Goal: Transaction & Acquisition: Purchase product/service

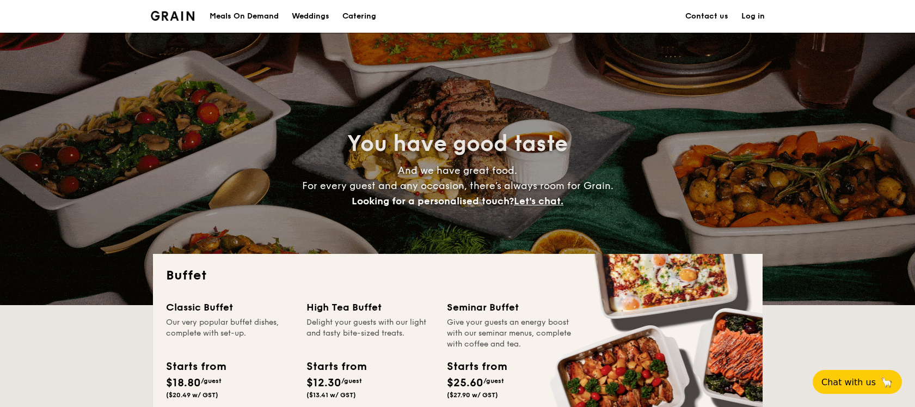
click at [180, 13] on img at bounding box center [173, 16] width 44 height 10
click at [370, 8] on h1 "Catering" at bounding box center [359, 16] width 34 height 33
click at [354, 13] on h1 "Catering" at bounding box center [359, 16] width 34 height 33
click at [248, 13] on div "Meals On Demand" at bounding box center [244, 16] width 69 height 33
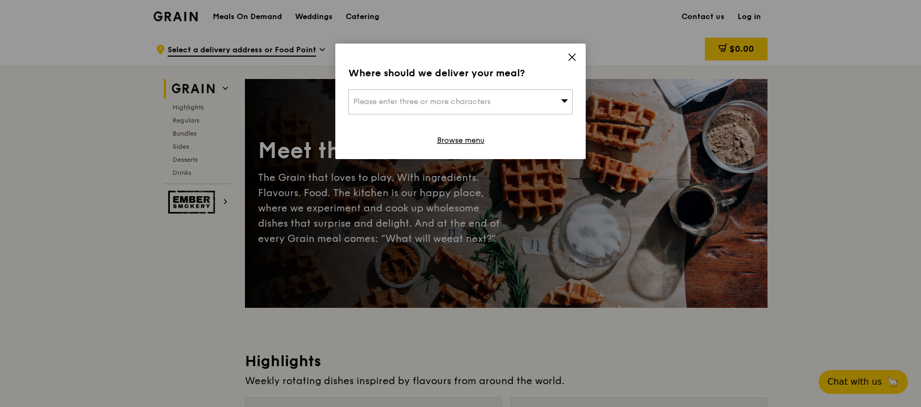
click at [540, 96] on div "Please enter three or more characters" at bounding box center [460, 101] width 224 height 25
type input "149456"
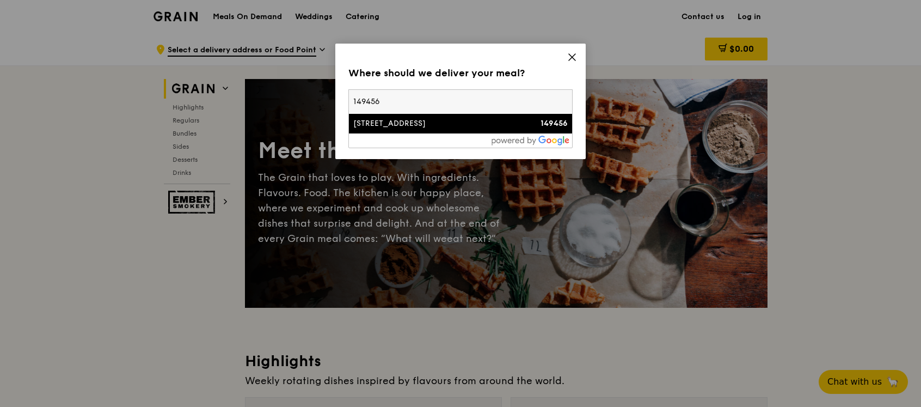
click at [554, 125] on strong "149456" at bounding box center [553, 123] width 27 height 9
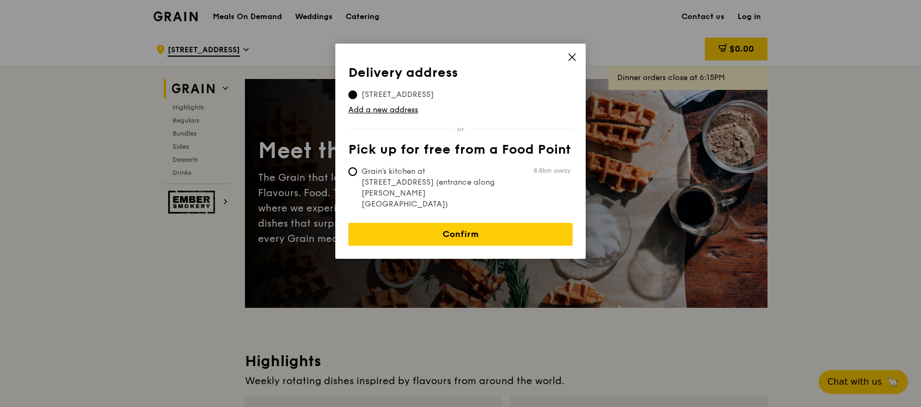
click at [532, 103] on td "Add a new address" at bounding box center [460, 107] width 224 height 15
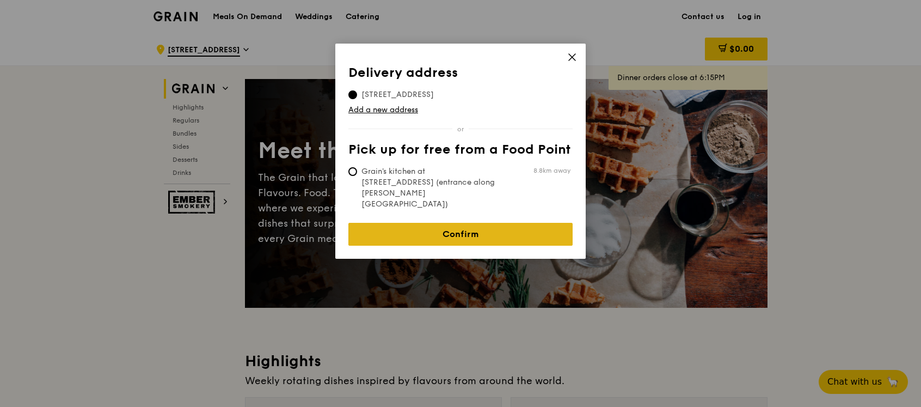
click at [506, 223] on link "Confirm" at bounding box center [460, 234] width 224 height 23
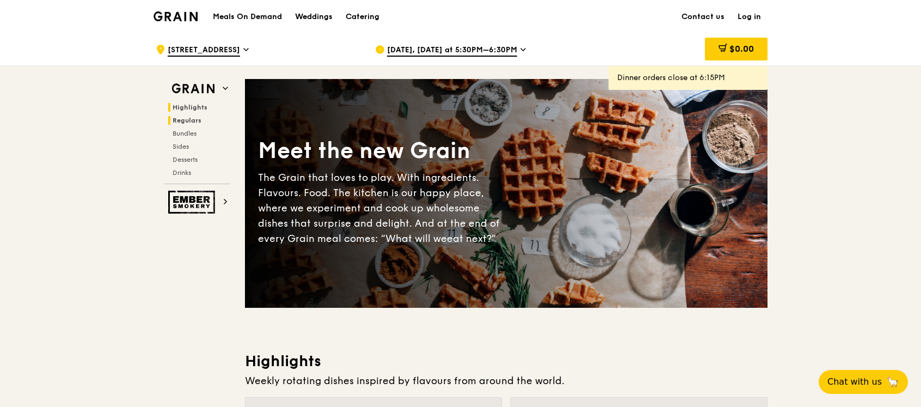
click at [194, 118] on span "Regulars" at bounding box center [187, 120] width 29 height 8
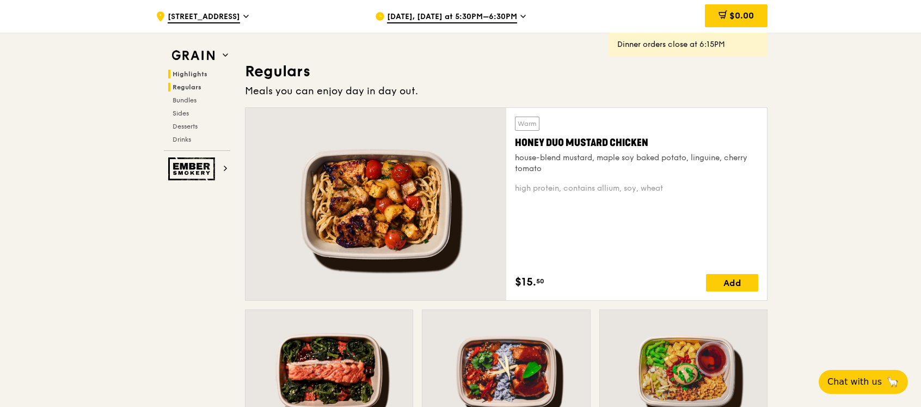
scroll to position [716, 0]
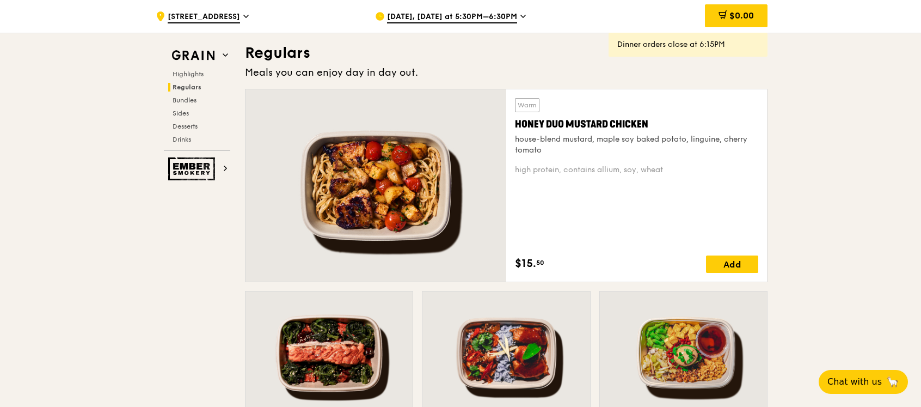
click at [515, 17] on div "[DATE], [DATE] at 5:30PM–6:30PM" at bounding box center [476, 16] width 202 height 33
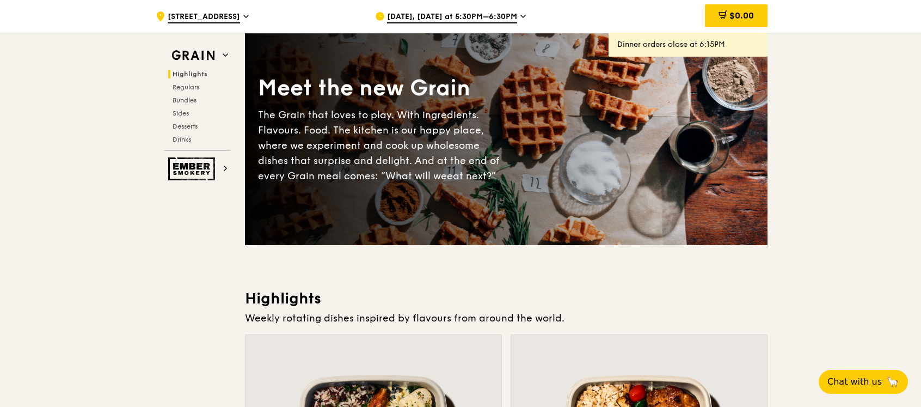
scroll to position [0, 0]
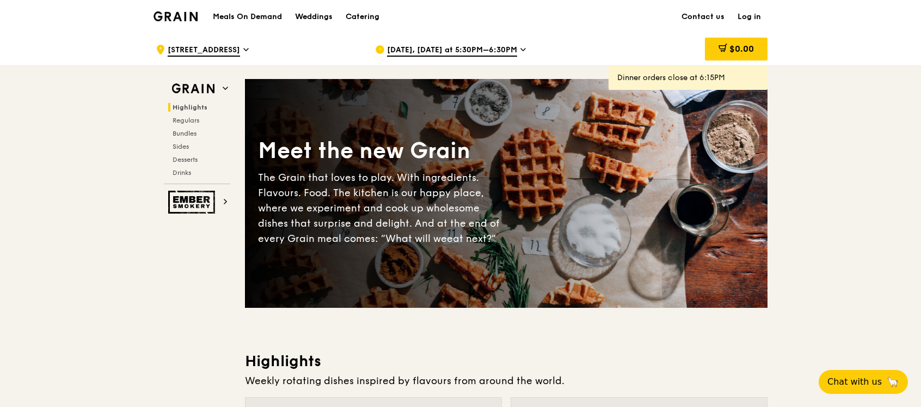
click at [255, 15] on h1 "Meals On Demand" at bounding box center [247, 16] width 69 height 11
click at [250, 16] on h1 "Meals On Demand" at bounding box center [247, 16] width 69 height 11
click at [185, 120] on span "Regulars" at bounding box center [187, 120] width 29 height 8
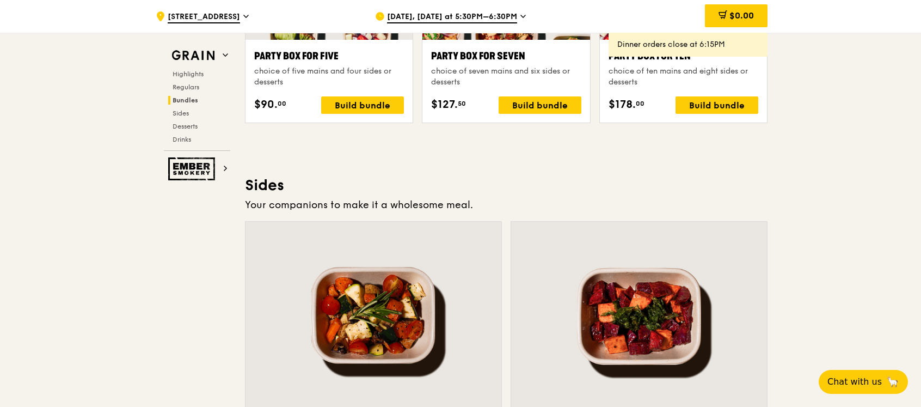
scroll to position [2313, 0]
